Goal: Information Seeking & Learning: Learn about a topic

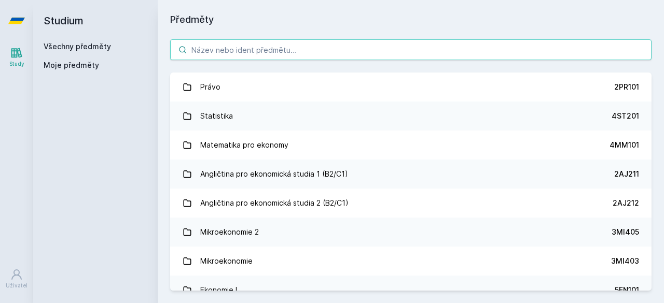
click at [364, 56] on input "search" at bounding box center [410, 49] width 481 height 21
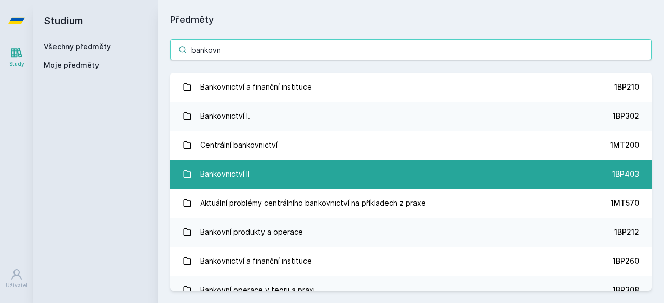
type input "bankovn"
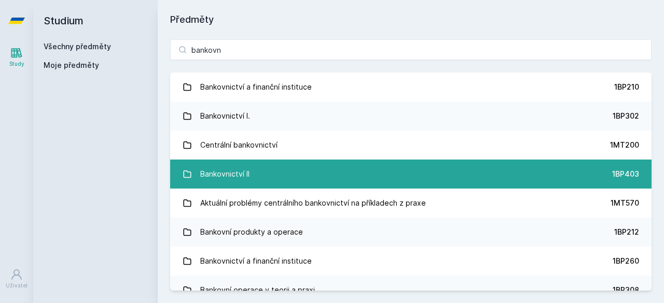
click at [357, 178] on link "Bankovnictví II 1BP403" at bounding box center [410, 174] width 481 height 29
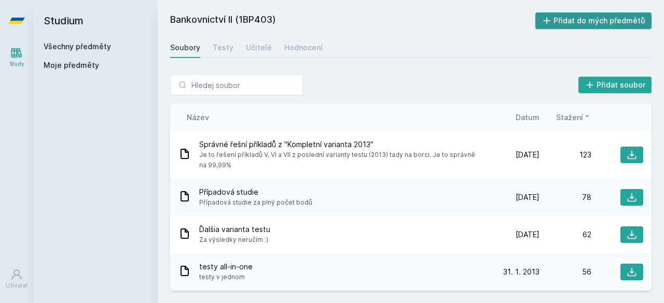
click at [552, 16] on icon at bounding box center [546, 21] width 10 height 10
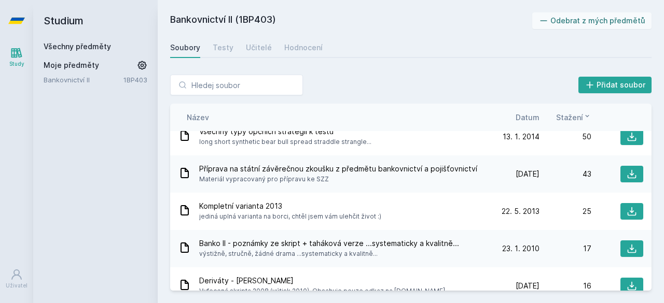
scroll to position [172, 0]
click at [299, 49] on div "Hodnocení" at bounding box center [303, 48] width 38 height 10
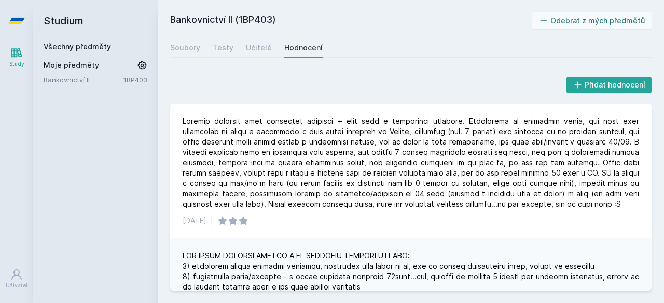
click at [99, 48] on link "Všechny předměty" at bounding box center [77, 46] width 67 height 9
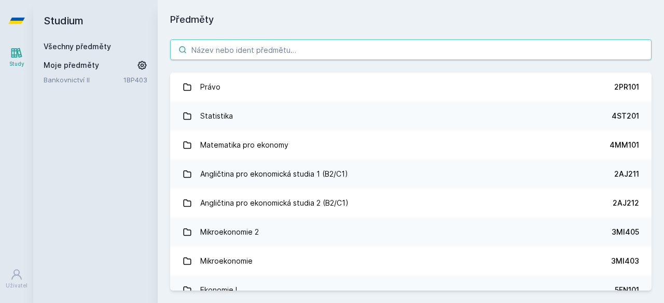
click at [215, 48] on input "search" at bounding box center [410, 49] width 481 height 21
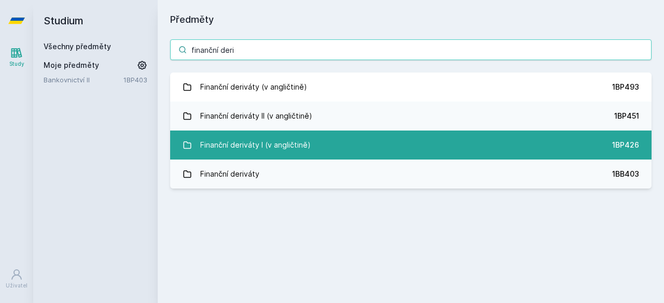
type input "finanční deri"
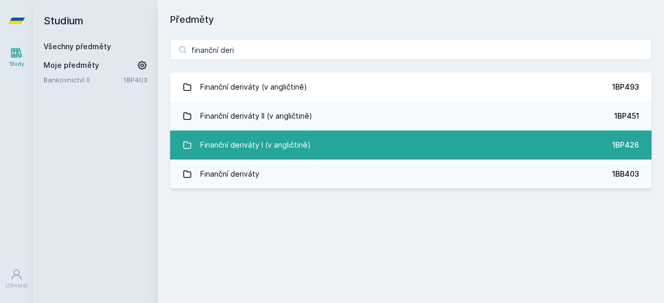
click at [264, 133] on link "Finanční deriváty I (v angličtině) 1BP426" at bounding box center [410, 145] width 481 height 29
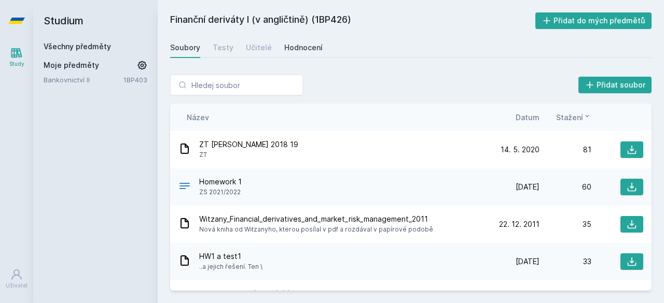
click at [312, 38] on link "Hodnocení" at bounding box center [303, 47] width 38 height 21
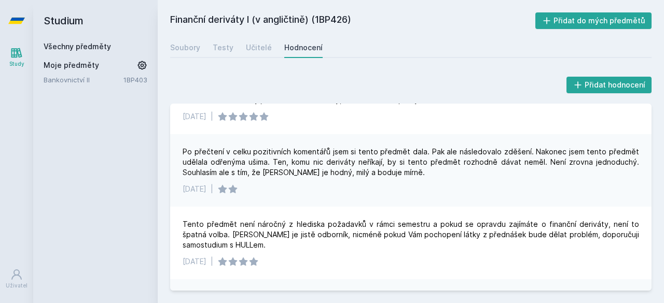
scroll to position [411, 0]
